Goal: Task Accomplishment & Management: Manage account settings

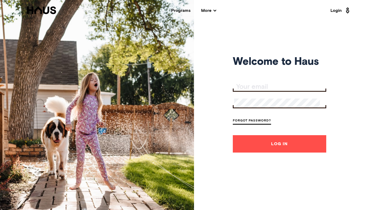
click at [274, 89] on input "Your email" at bounding box center [280, 86] width 92 height 7
type input "[EMAIL_ADDRESS][DOMAIN_NAME]"
click at [233, 135] on button "Log In" at bounding box center [279, 143] width 93 height 17
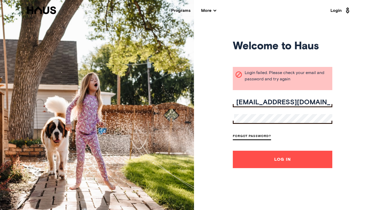
click at [257, 116] on form "[EMAIL_ADDRESS][DOMAIN_NAME] Forgot Password? Log In" at bounding box center [282, 133] width 99 height 70
click at [233, 151] on button "Log In" at bounding box center [282, 159] width 99 height 17
click at [274, 122] on div at bounding box center [282, 119] width 99 height 10
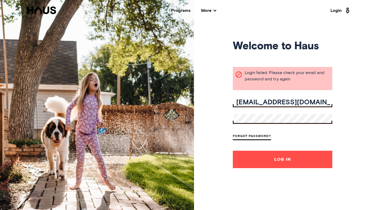
click at [233, 151] on button "Log In" at bounding box center [282, 159] width 99 height 17
click at [276, 124] on div at bounding box center [282, 119] width 99 height 10
click at [233, 151] on button "Log In" at bounding box center [282, 159] width 99 height 17
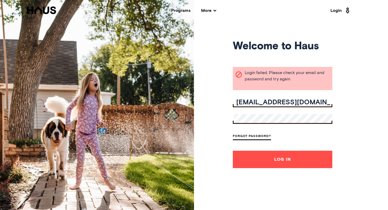
click at [263, 139] on link "Forgot Password?" at bounding box center [252, 136] width 38 height 7
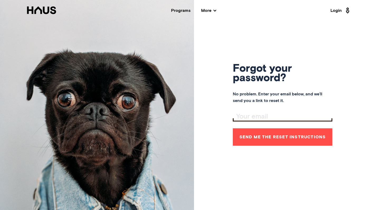
click at [260, 113] on input "Your email" at bounding box center [283, 116] width 98 height 7
type input "[EMAIL_ADDRESS][DOMAIN_NAME]"
click at [257, 137] on button "Send me the reset instructions" at bounding box center [282, 136] width 99 height 17
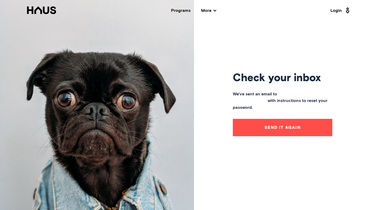
click at [274, 129] on button "Send it again" at bounding box center [282, 127] width 99 height 17
click at [45, 11] on icon at bounding box center [41, 10] width 30 height 8
